Goal: Information Seeking & Learning: Learn about a topic

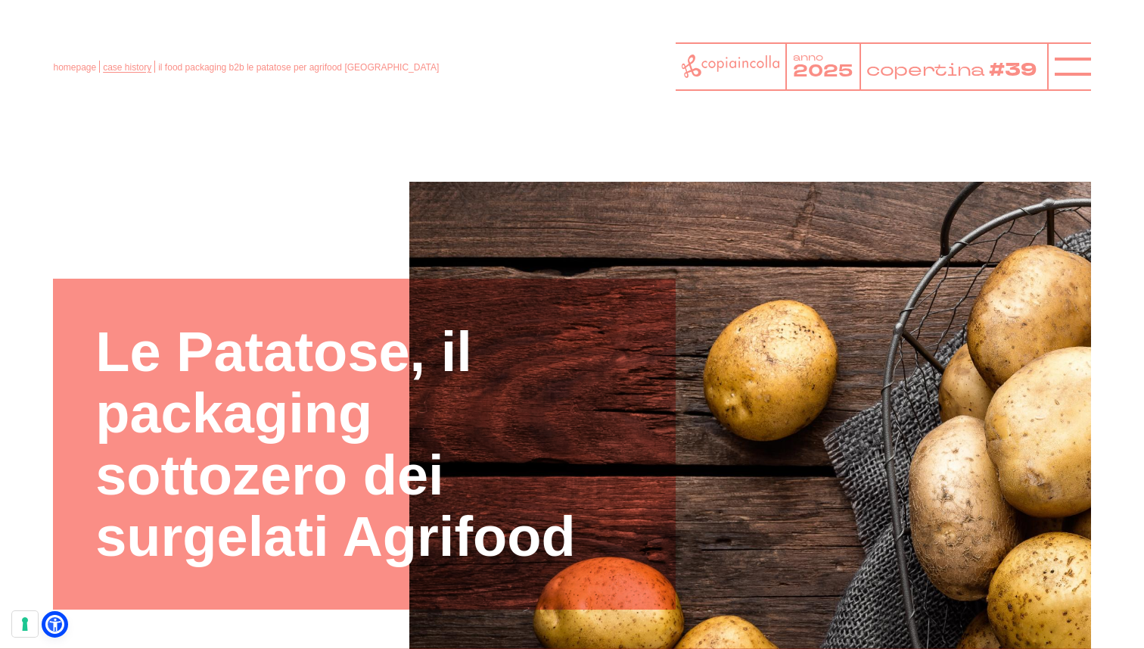
click at [111, 70] on link "case history" at bounding box center [127, 67] width 48 height 11
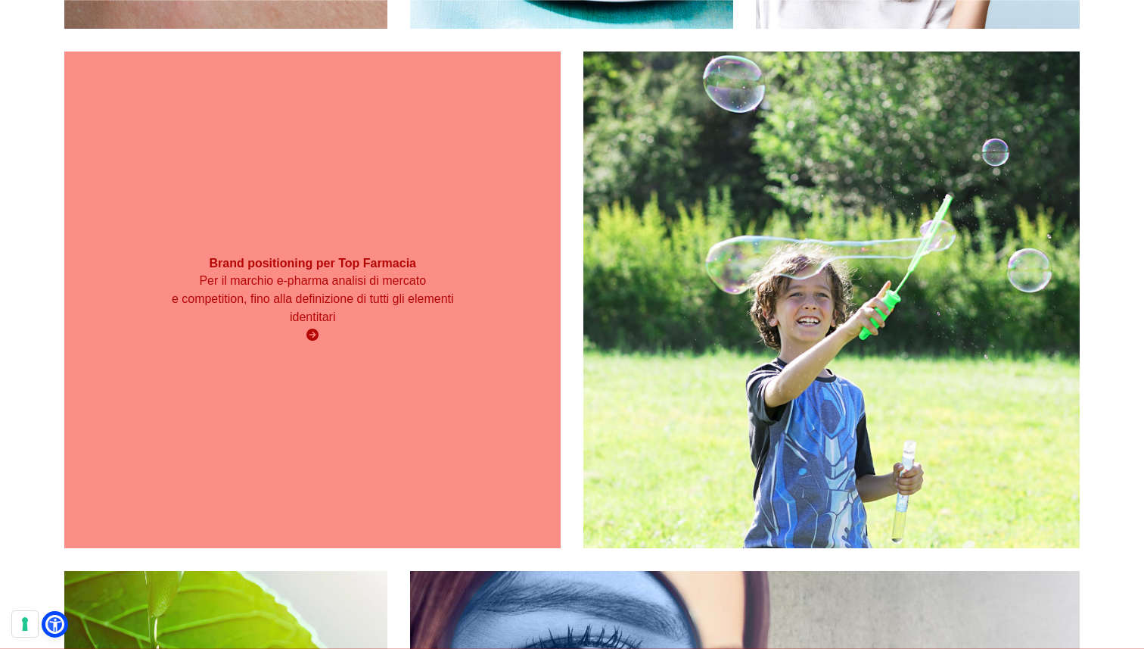
scroll to position [2391, 0]
click at [428, 283] on p "Per il marchio e-pharma analisi di mercato e competition, fino alla definizione…" at bounding box center [312, 298] width 297 height 54
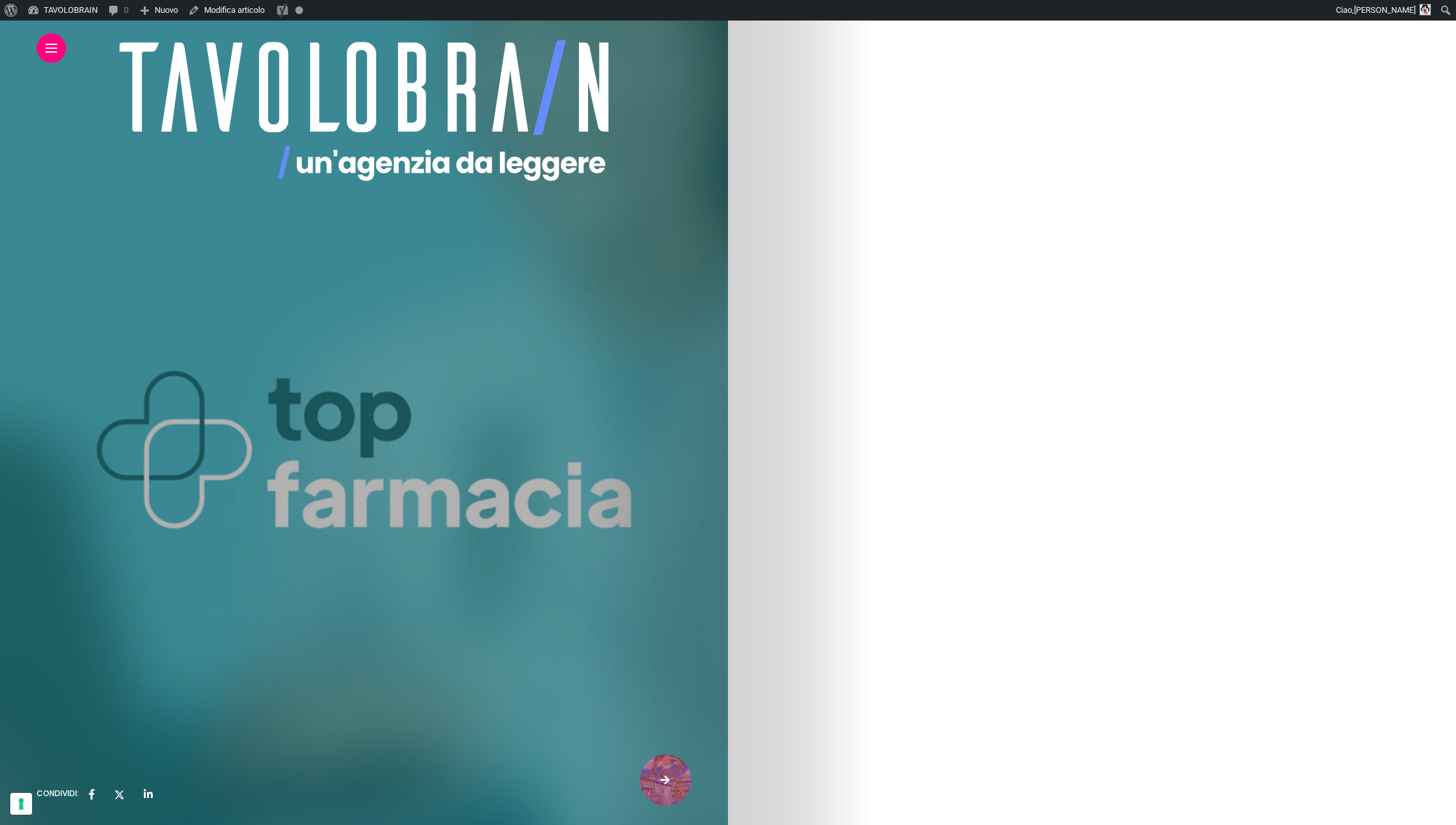
scroll to position [2743, 0]
click at [470, 616] on link "Scopri il nostro lavoro con Top Farmacia" at bounding box center [364, 630] width 211 height 31
click at [470, 176] on link "Scopri il nostro lavoro con Top Farmacia" at bounding box center [364, 192] width 211 height 31
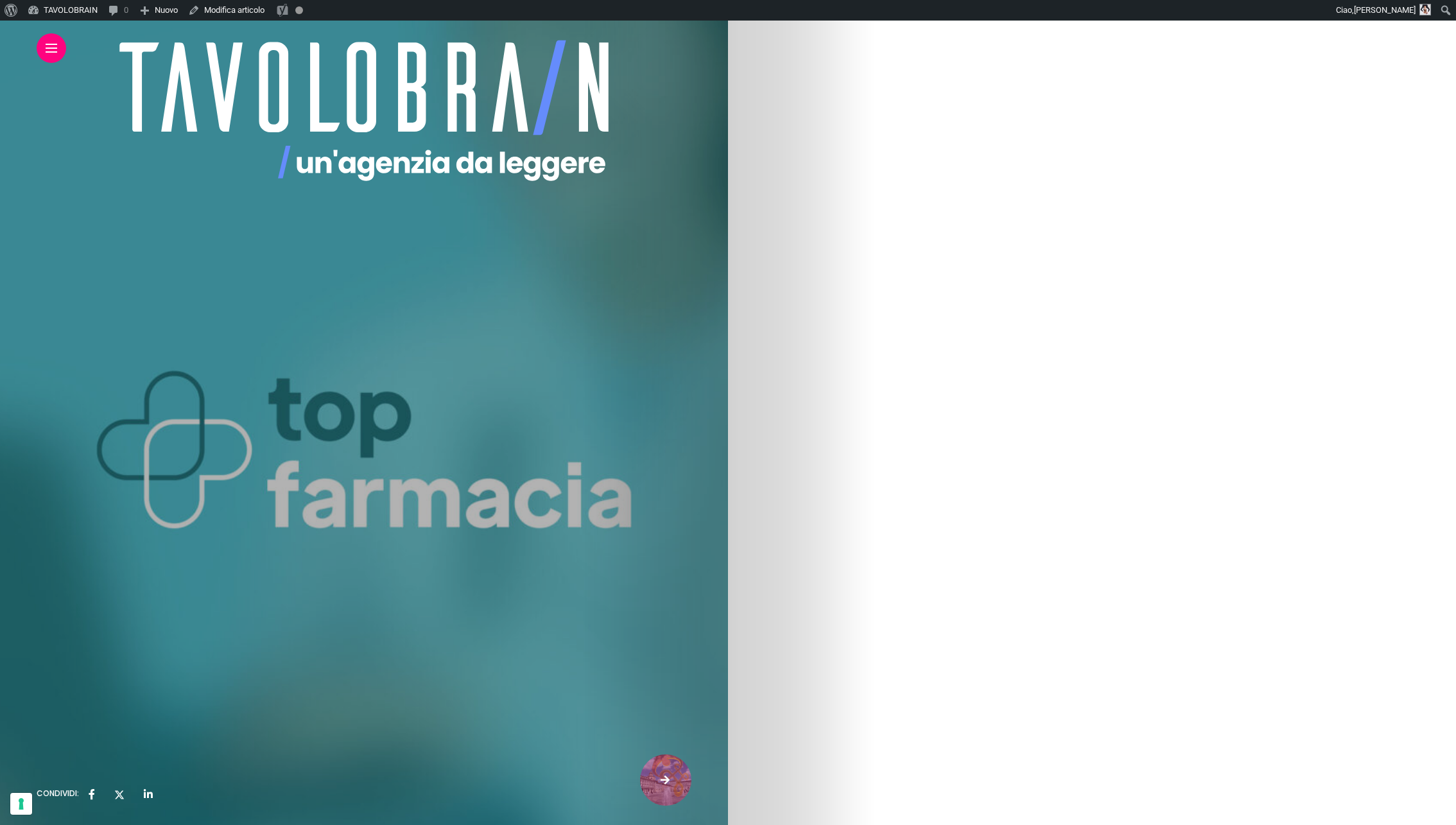
click at [622, 187] on div at bounding box center [364, 110] width 524 height 154
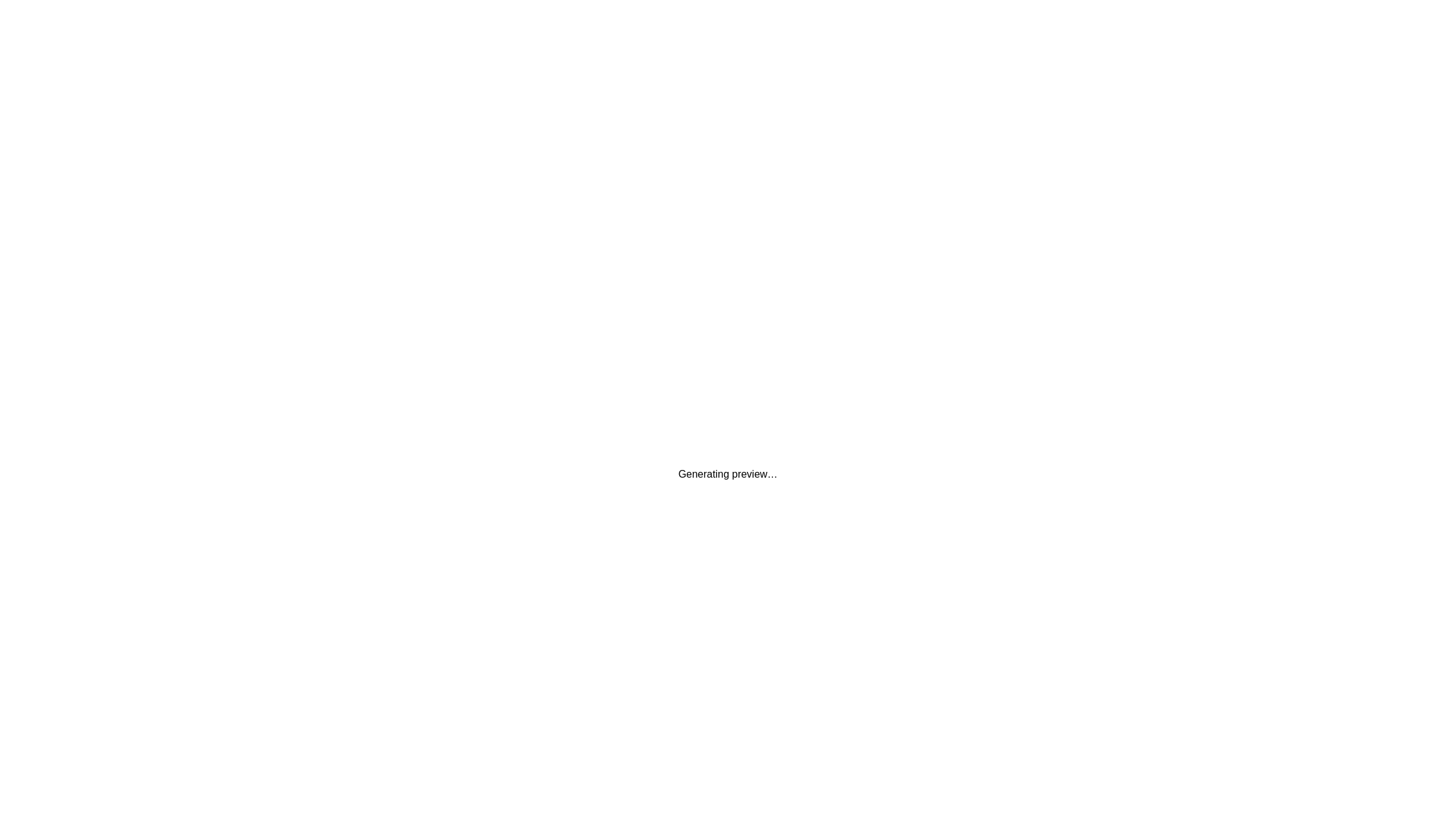
scroll to position [0, 0]
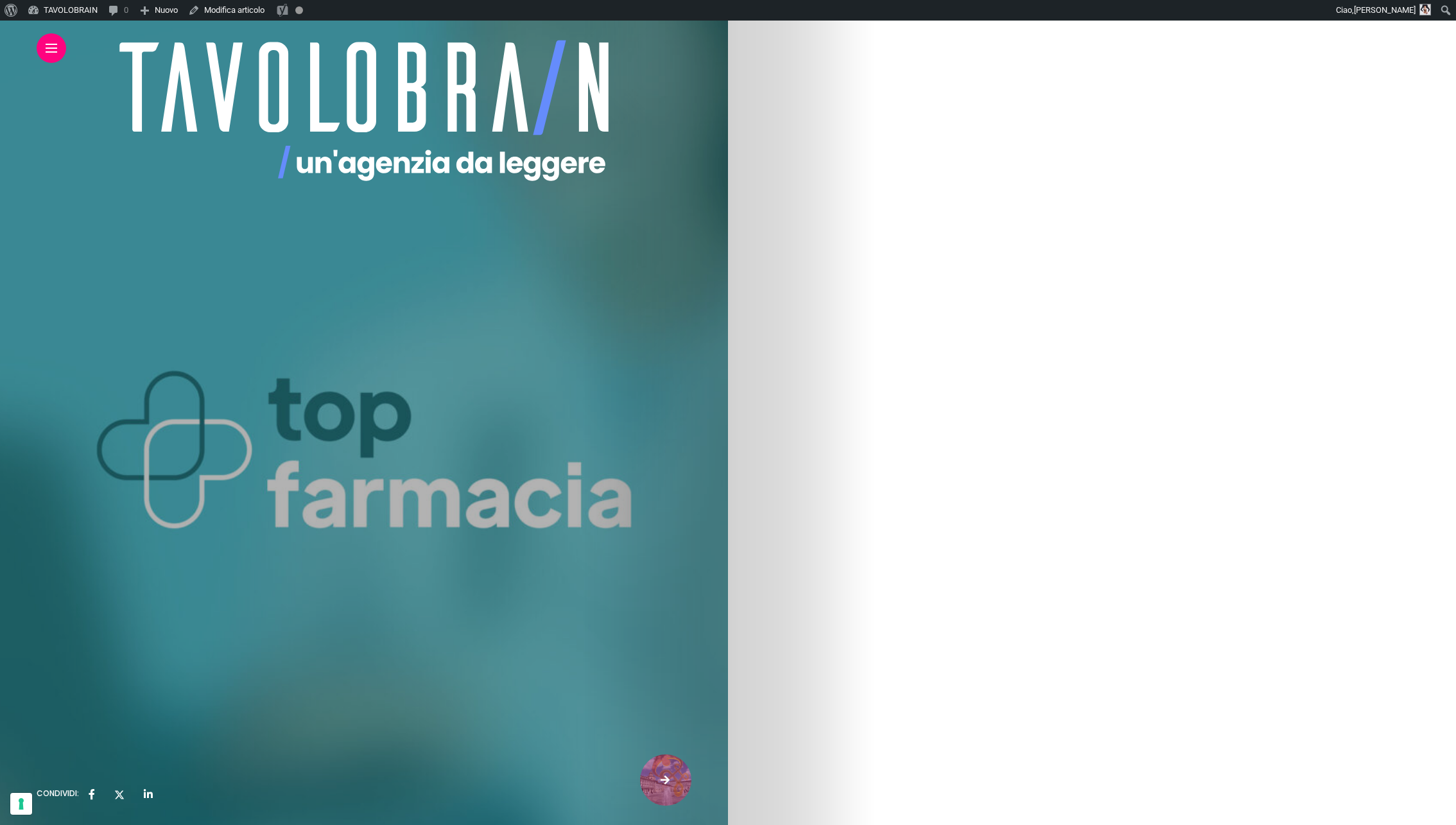
scroll to position [2803, 0]
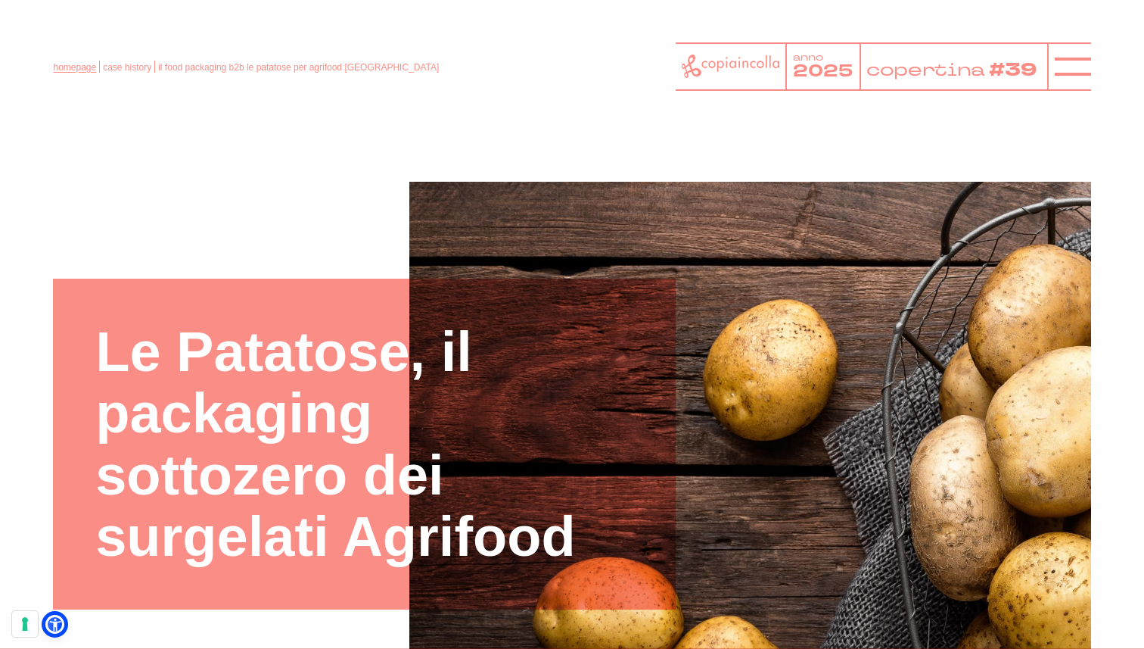
click at [81, 68] on link "homepage" at bounding box center [74, 67] width 43 height 11
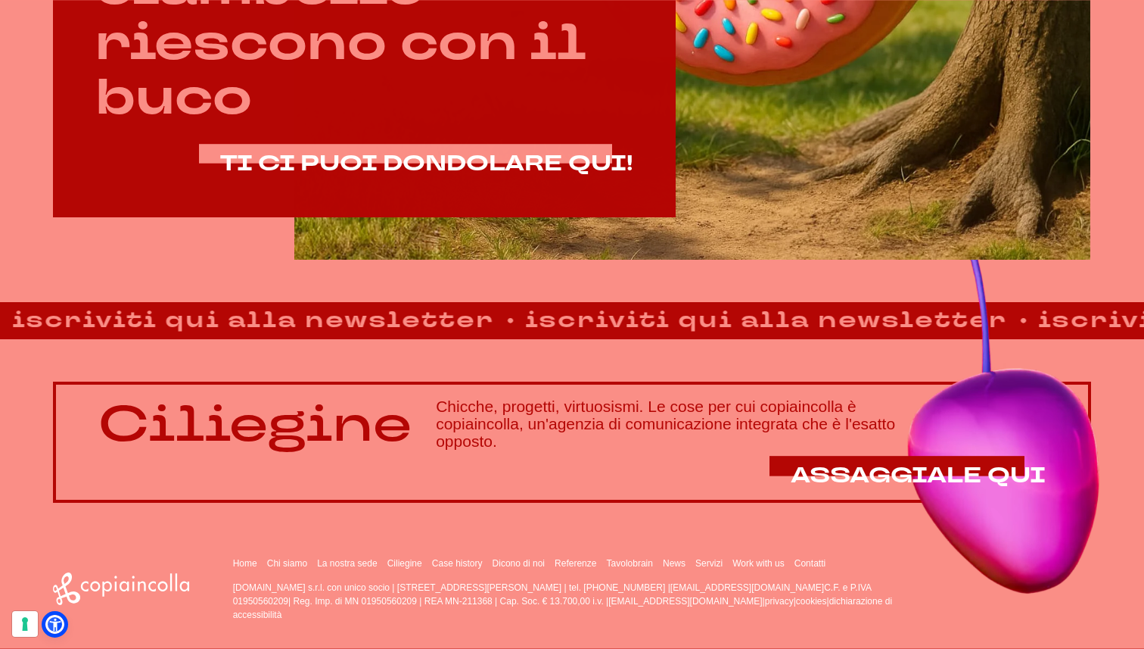
scroll to position [945, 0]
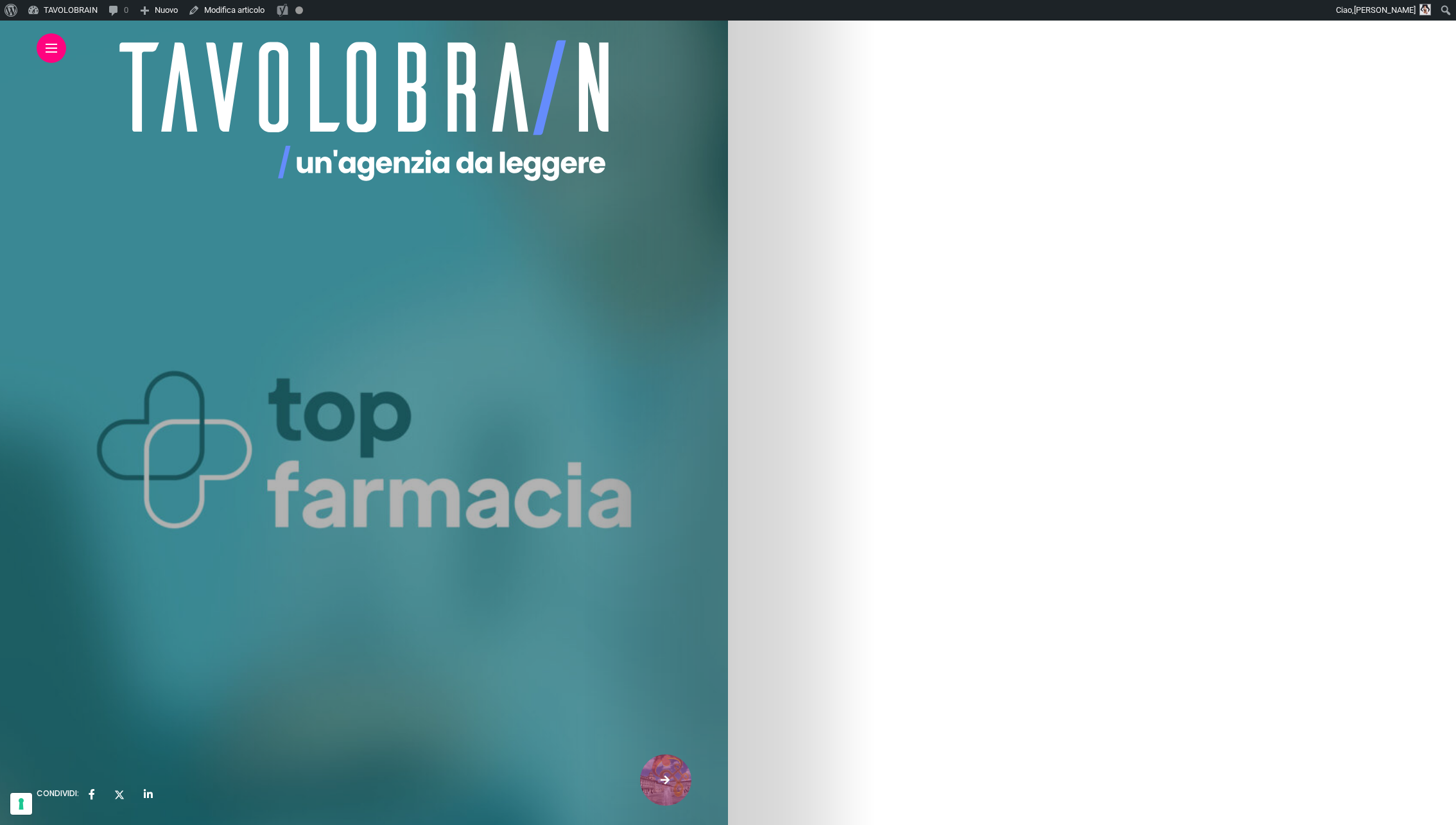
scroll to position [2110, 0]
click at [692, 207] on p "In aggiunta, nel nostro operato quotidiano dobbiamo anche tenere in considerazi…" at bounding box center [364, 227] width 655 height 62
